Goal: Information Seeking & Learning: Learn about a topic

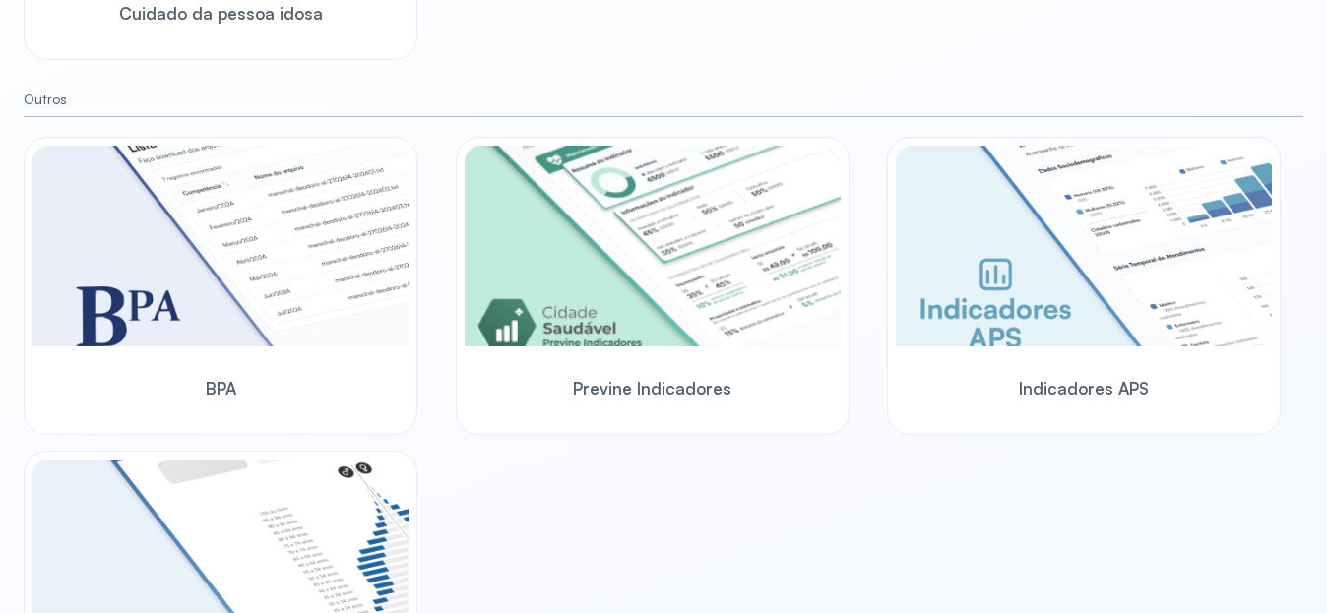
scroll to position [1204, 0]
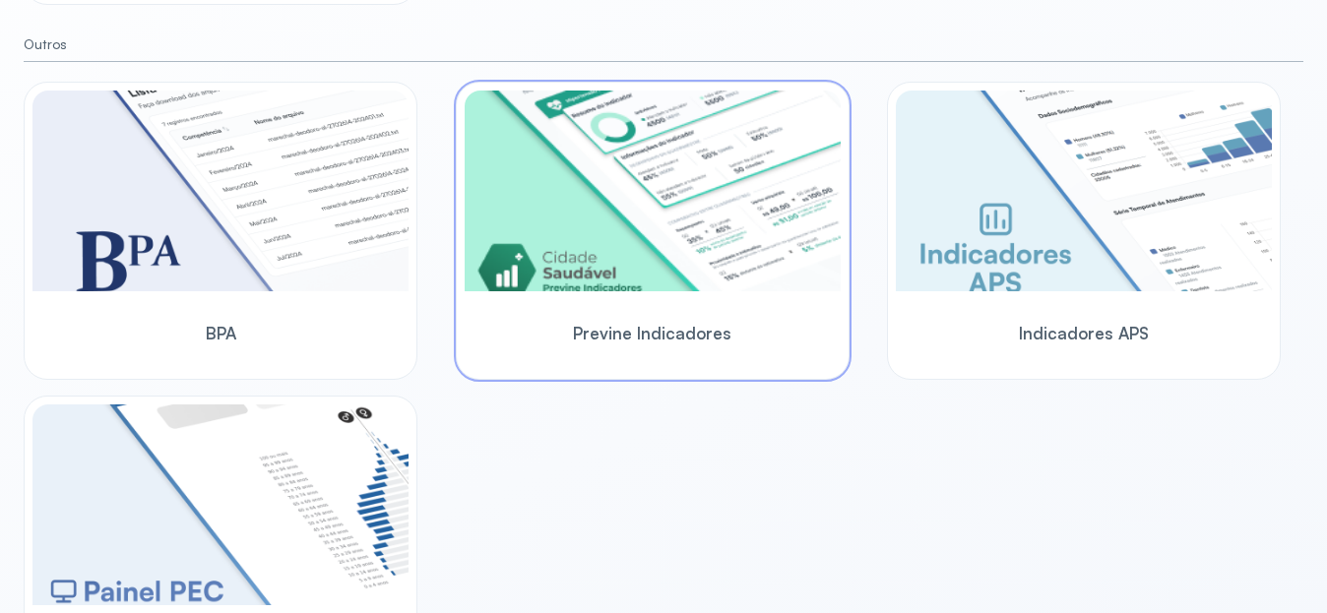
click at [665, 358] on div "Previne Indicadores" at bounding box center [653, 333] width 376 height 76
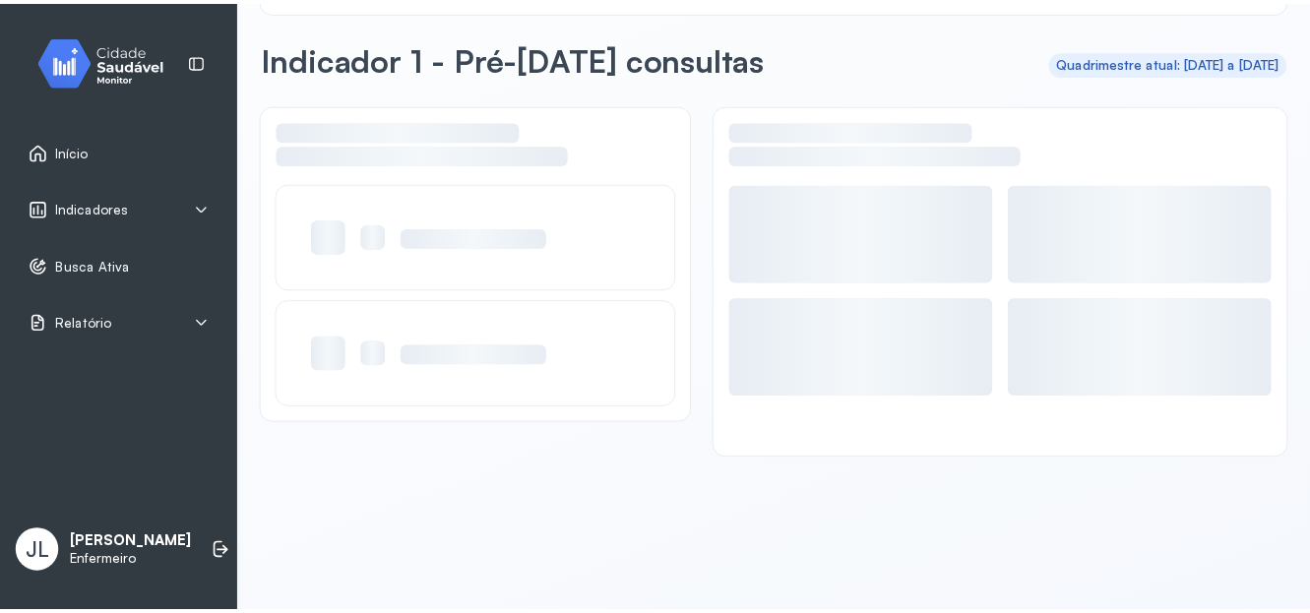
scroll to position [65, 0]
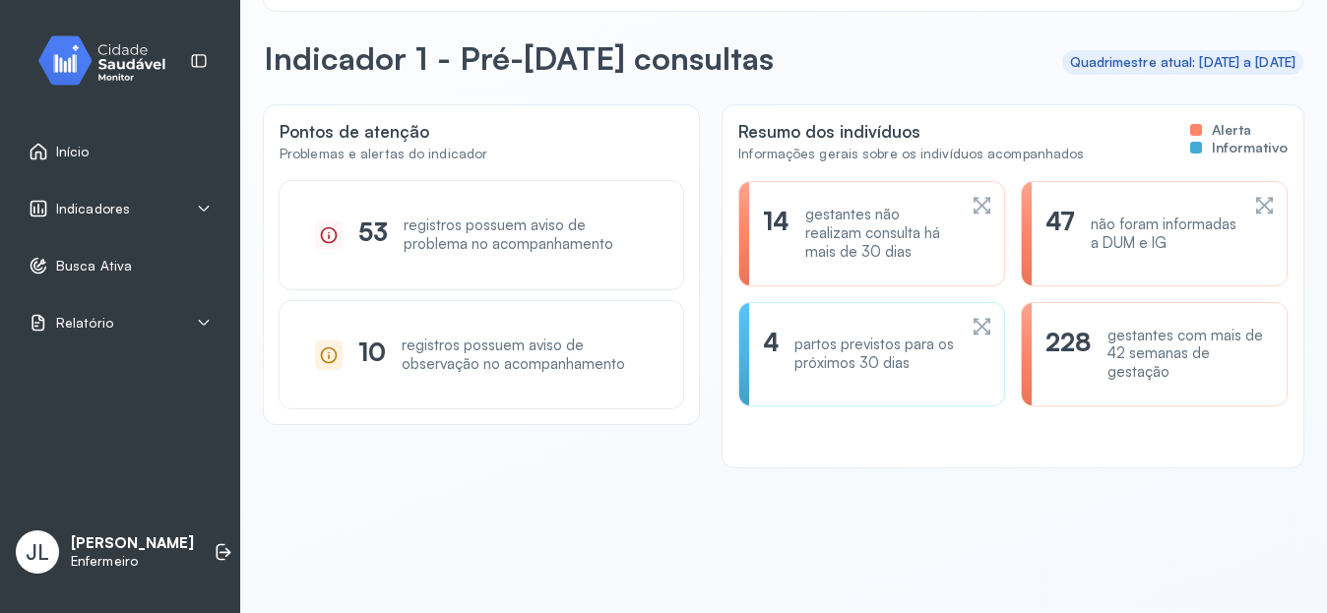
click at [191, 211] on div "Indicadores" at bounding box center [120, 209] width 183 height 20
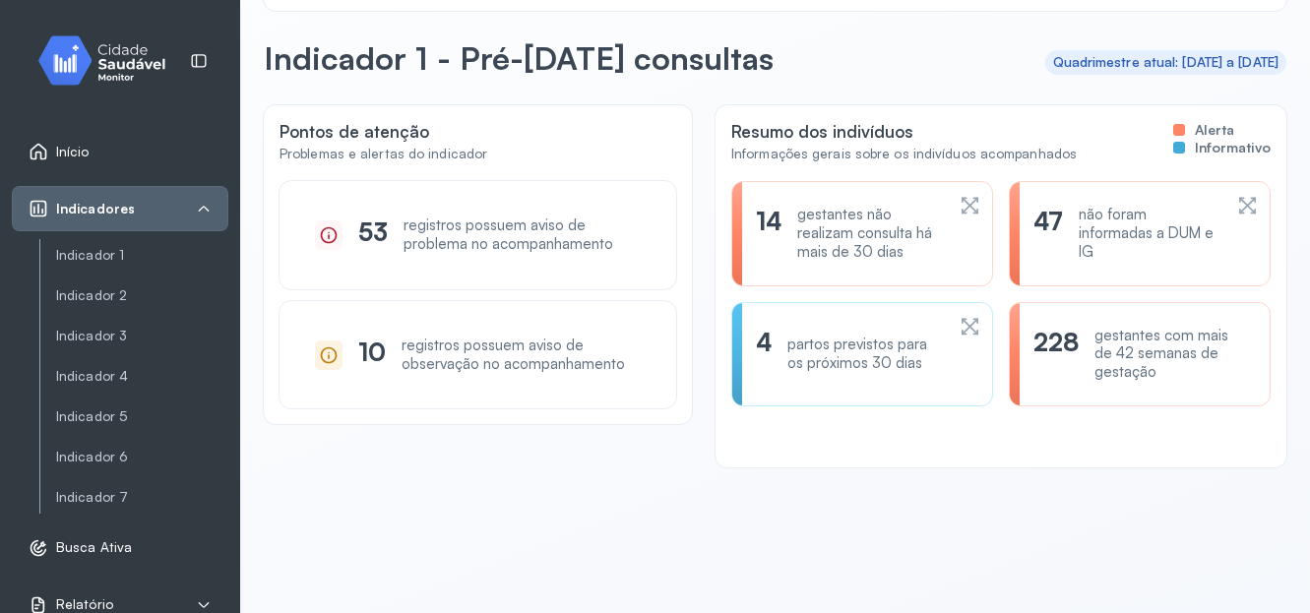
click at [968, 211] on icon at bounding box center [970, 206] width 21 height 24
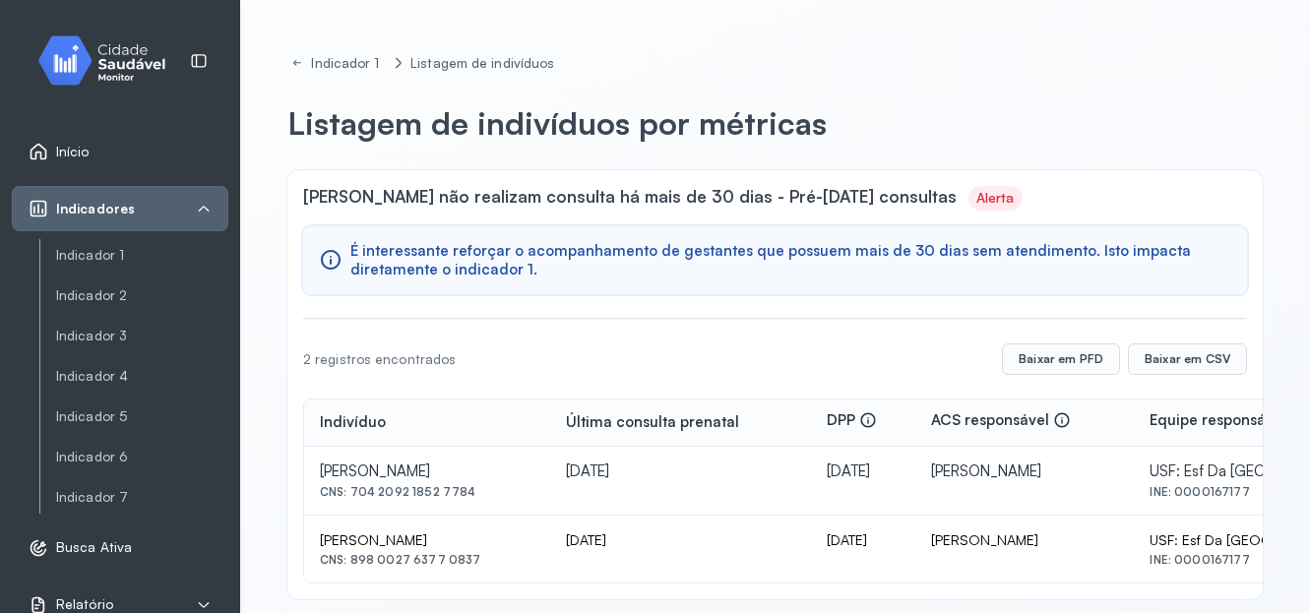
scroll to position [22, 0]
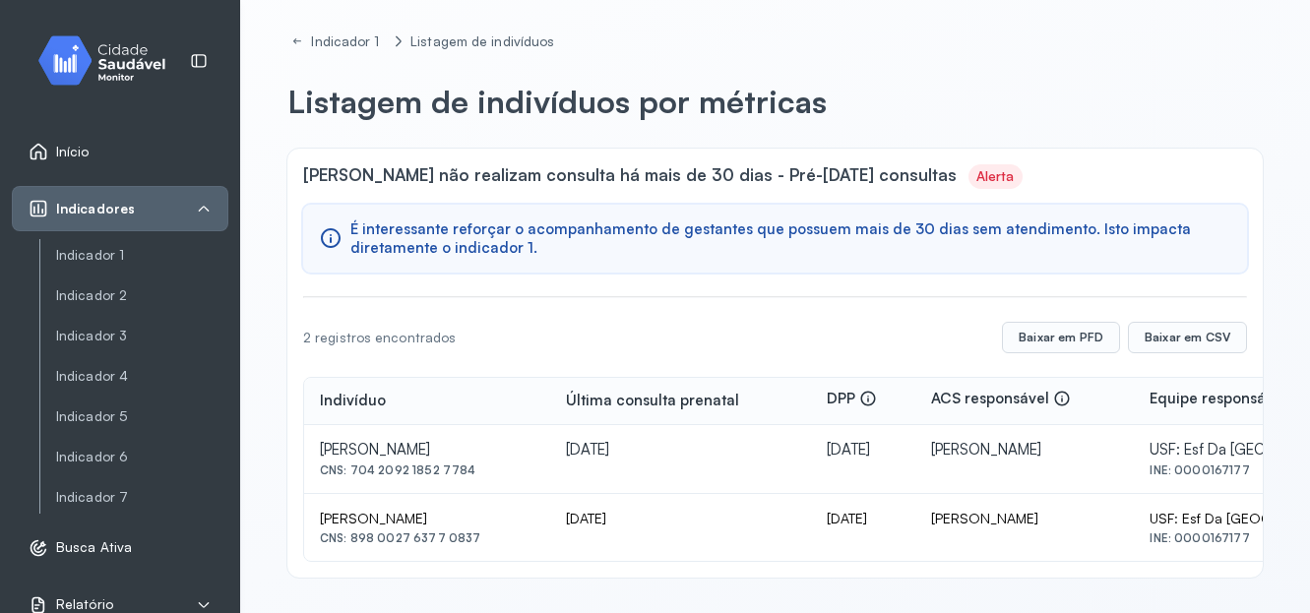
drag, startPoint x: 349, startPoint y: 471, endPoint x: 463, endPoint y: 474, distance: 113.2
click at [463, 474] on div "CNS: 704 2092 1852 7784" at bounding box center [427, 471] width 215 height 14
copy div "704 2092 1852 7784"
click at [465, 539] on div "CNS: 898 0027 6377 0837" at bounding box center [427, 539] width 215 height 14
drag, startPoint x: 349, startPoint y: 536, endPoint x: 471, endPoint y: 543, distance: 122.2
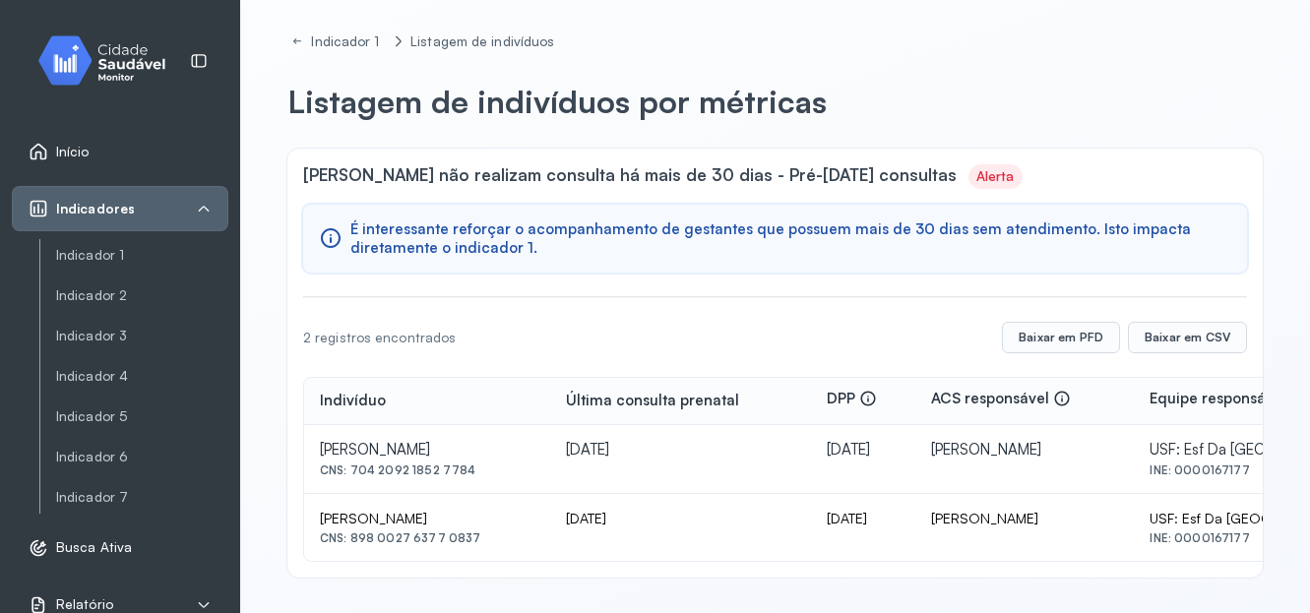
click at [471, 543] on div "CNS: 898 0027 6377 0837" at bounding box center [427, 539] width 215 height 14
copy div "898 0027 6377 0837"
click at [166, 221] on div "Indicadores" at bounding box center [120, 208] width 217 height 45
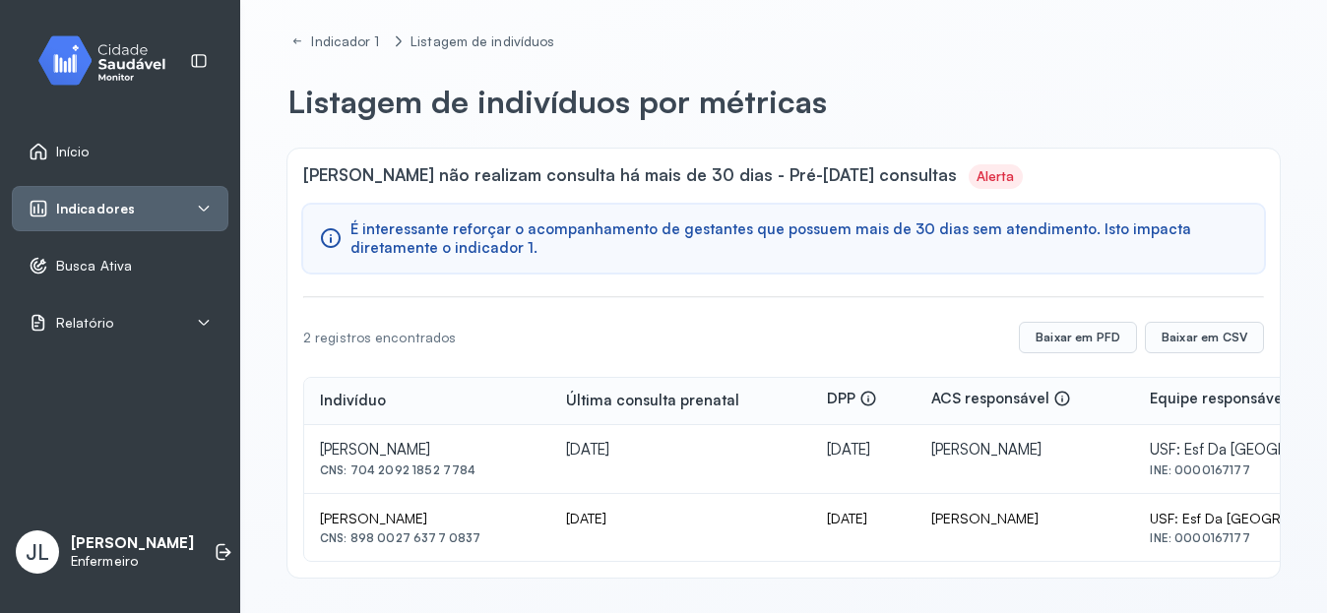
click at [165, 219] on div "Indicadores" at bounding box center [120, 209] width 183 height 20
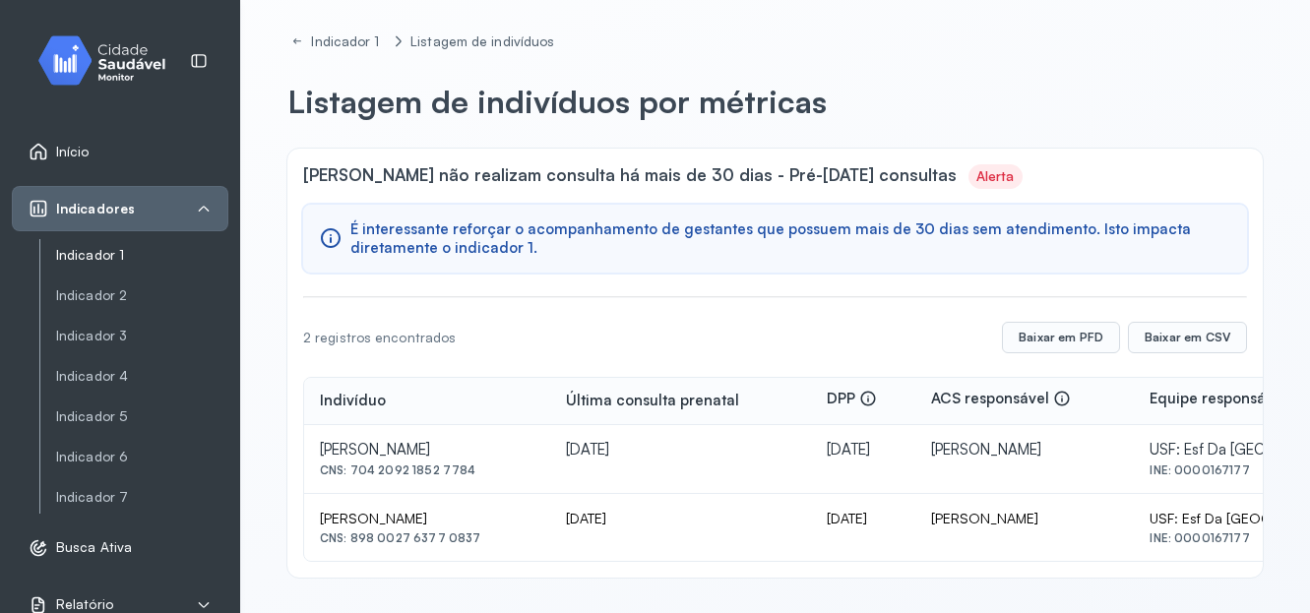
click at [137, 251] on link "Indicador 1" at bounding box center [142, 255] width 172 height 17
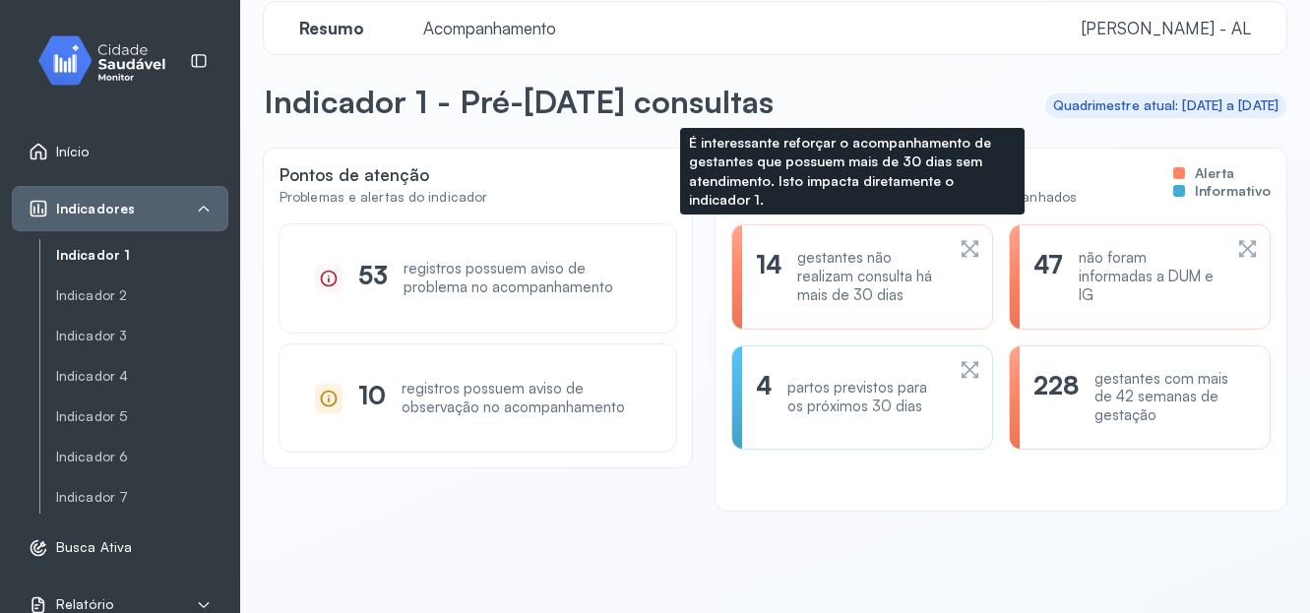
click at [970, 251] on icon at bounding box center [974, 253] width 9 height 9
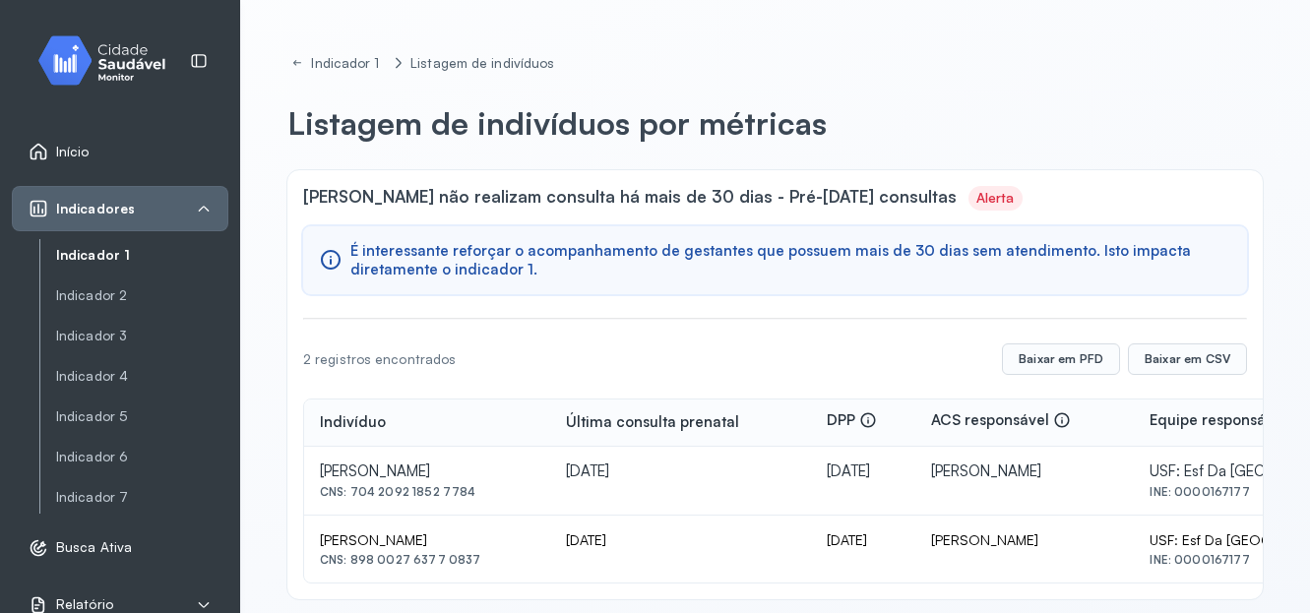
scroll to position [22, 0]
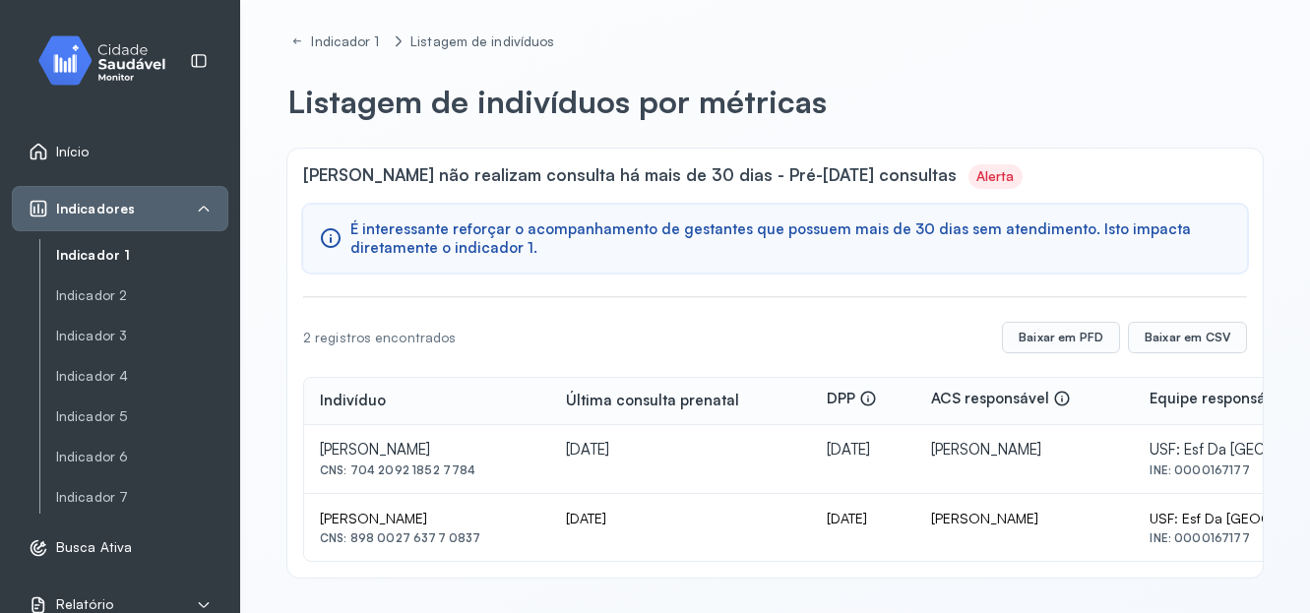
click at [155, 259] on link "Indicador 1" at bounding box center [142, 255] width 172 height 17
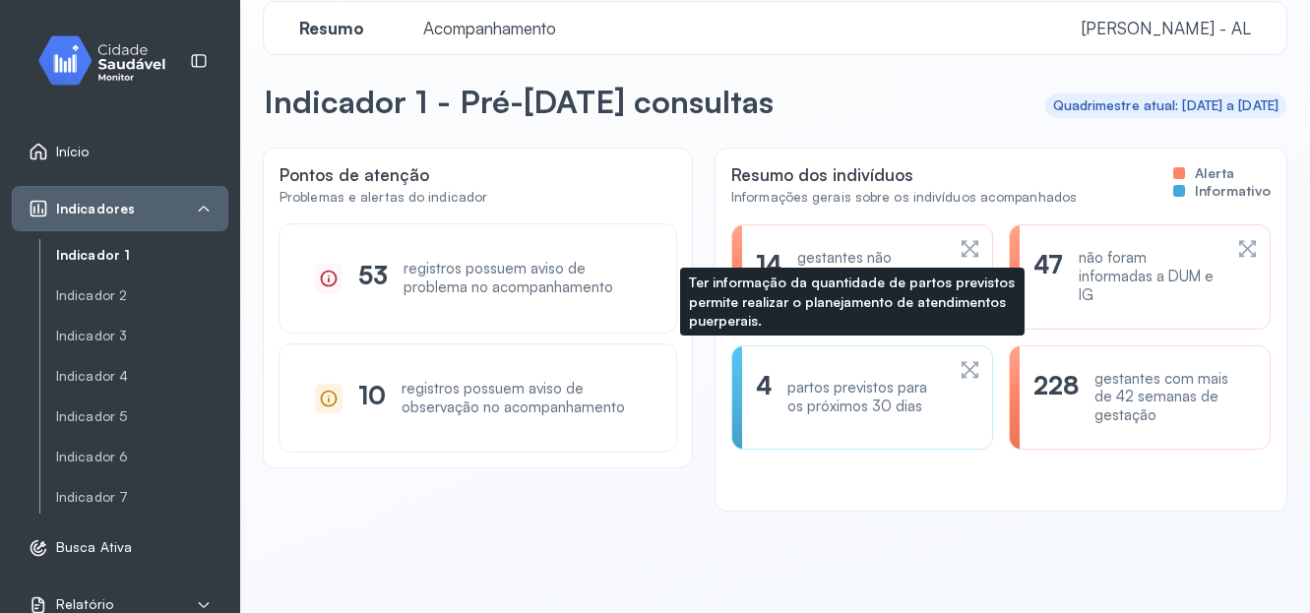
click at [934, 386] on div "4 partos previstos para os próximos 30 dias" at bounding box center [862, 397] width 213 height 55
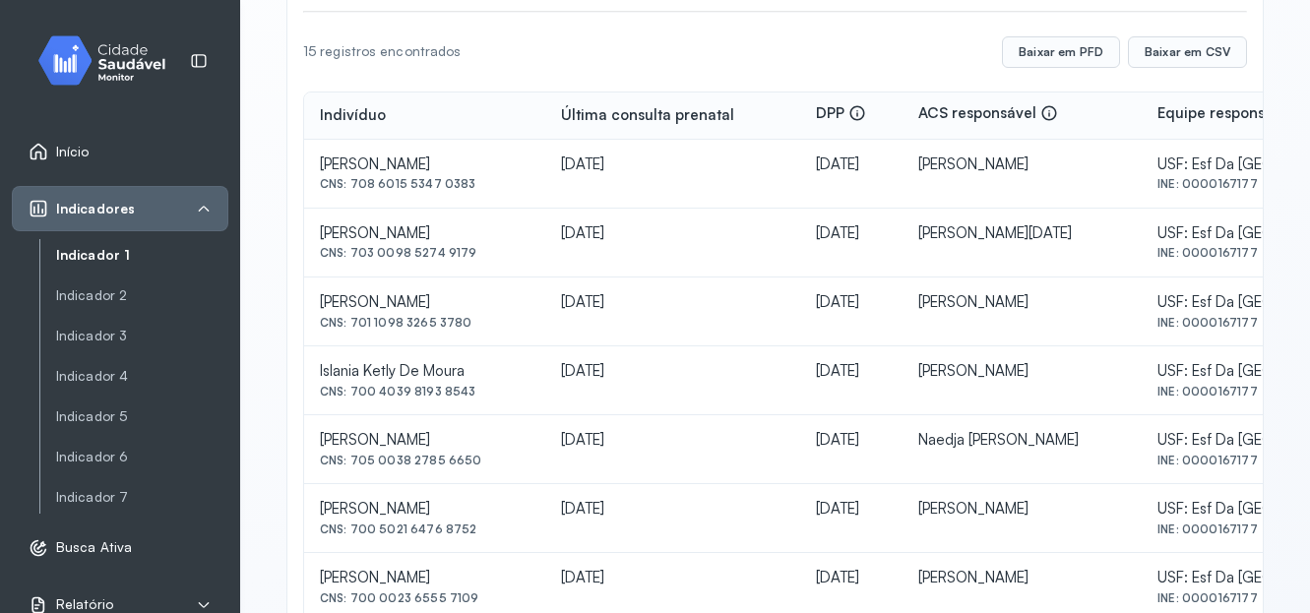
scroll to position [284, 0]
